Goal: Task Accomplishment & Management: Use online tool/utility

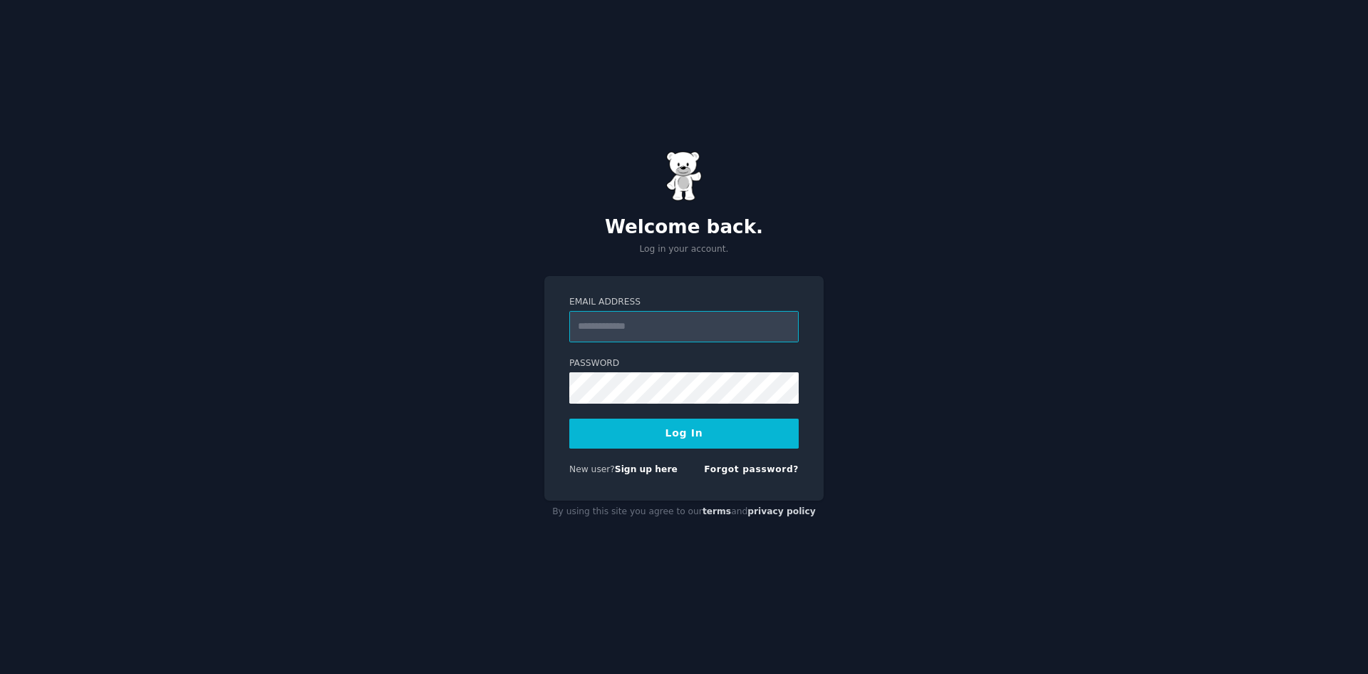
click at [609, 331] on input "Email Address" at bounding box center [683, 326] width 229 height 31
type input "**********"
click at [637, 435] on button "Log In" at bounding box center [683, 433] width 229 height 30
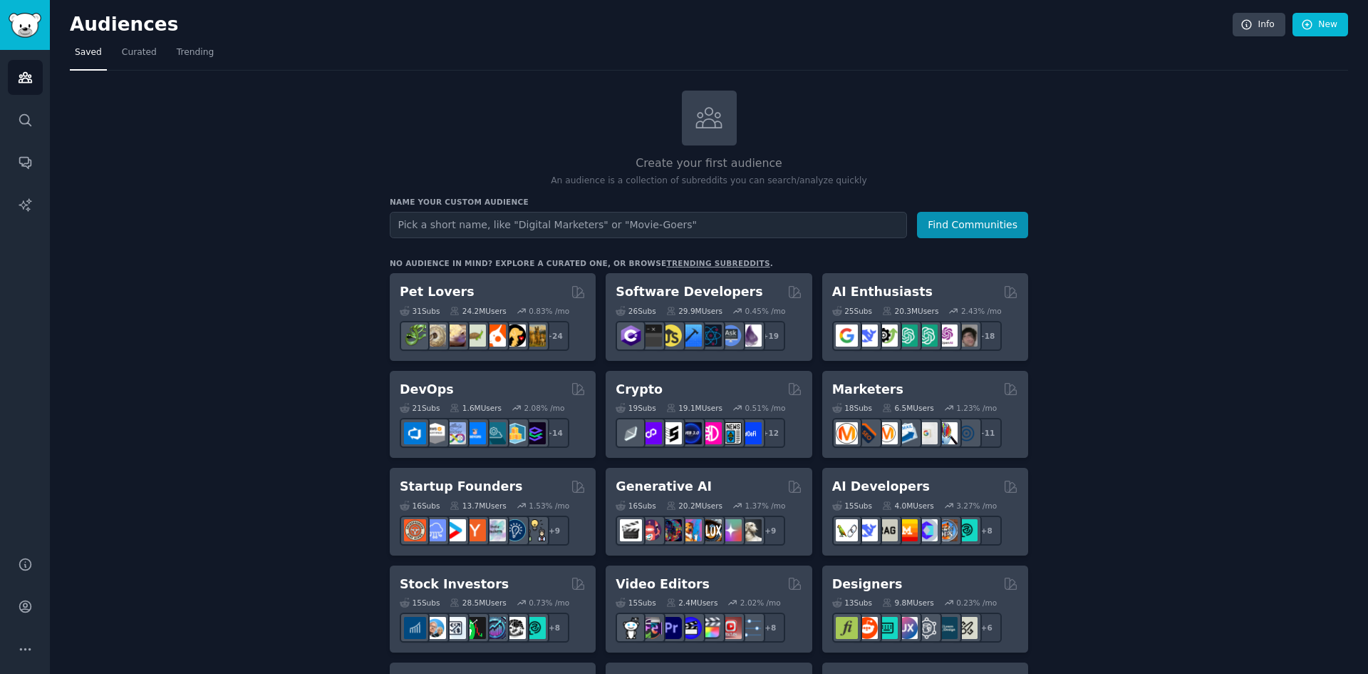
click at [20, 119] on icon "Sidebar" at bounding box center [24, 119] width 11 height 11
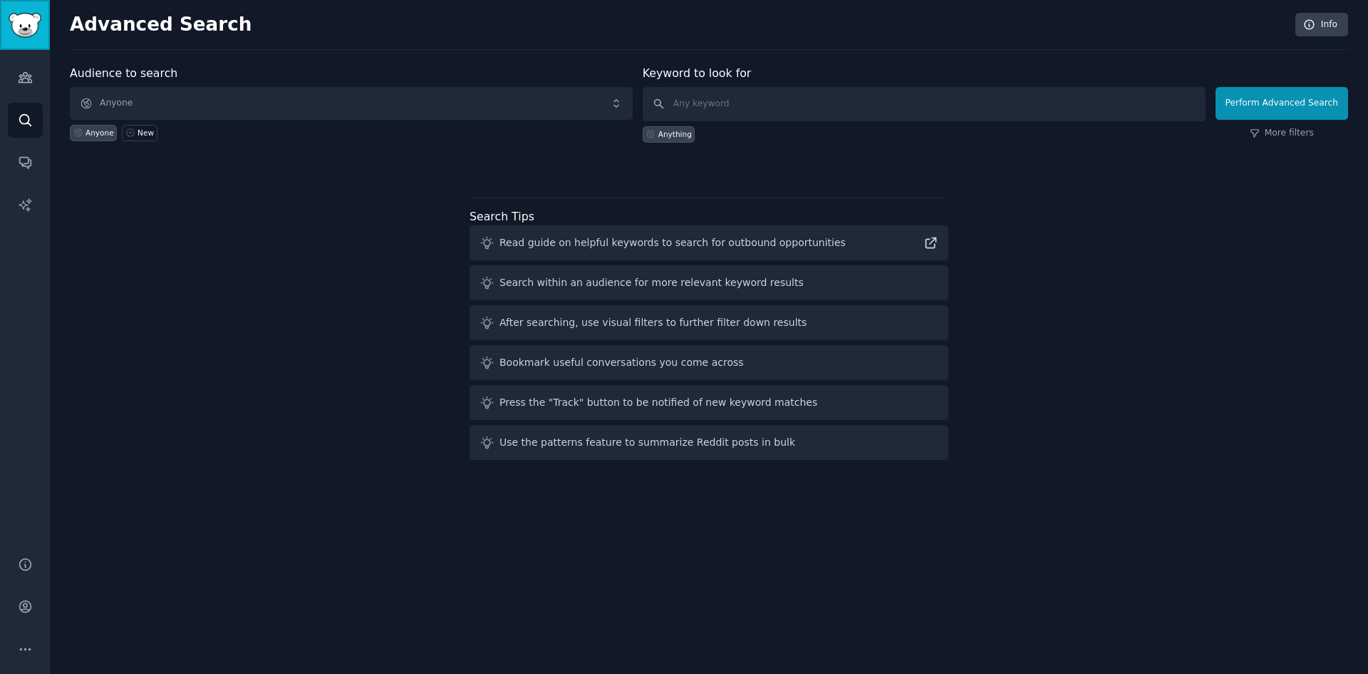
click at [20, 18] on img "Sidebar" at bounding box center [25, 25] width 33 height 25
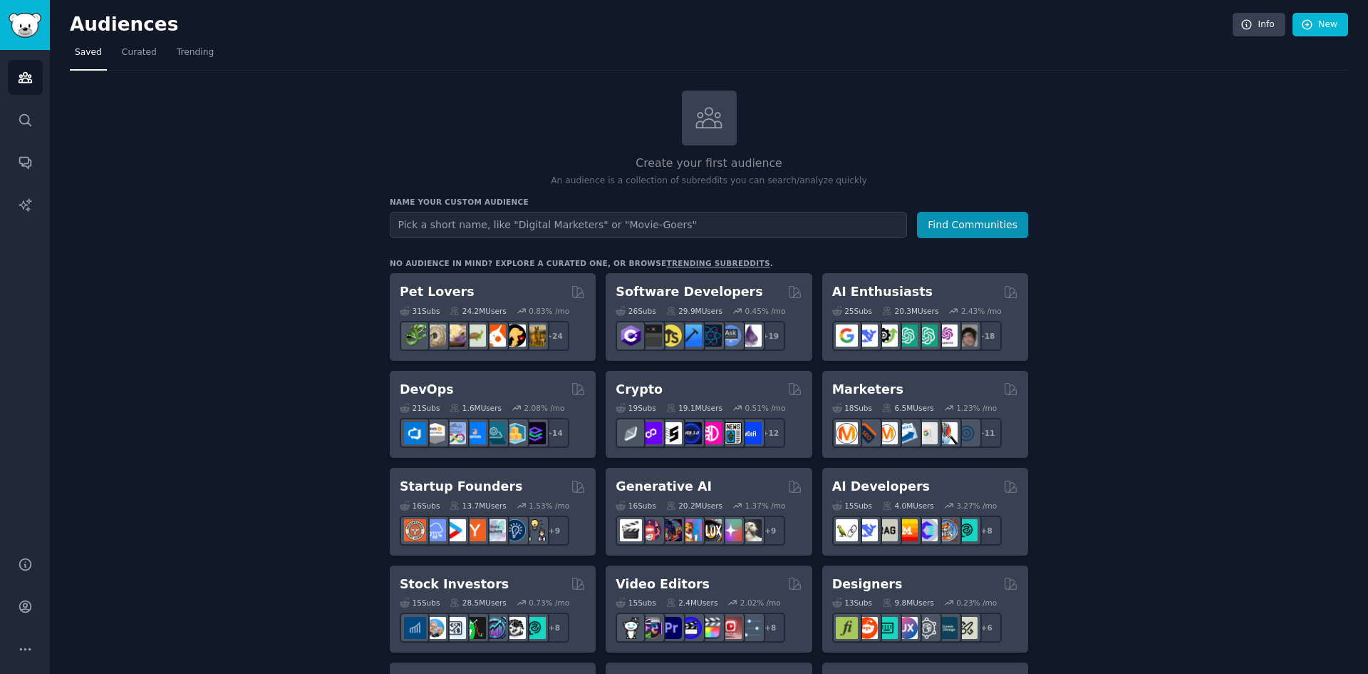
drag, startPoint x: 1087, startPoint y: 4, endPoint x: 884, endPoint y: 94, distance: 221.4
drag, startPoint x: 884, startPoint y: 94, endPoint x: 1108, endPoint y: 120, distance: 224.6
drag, startPoint x: 1348, startPoint y: 0, endPoint x: 241, endPoint y: 113, distance: 1112.6
